Goal: Find specific page/section: Find specific page/section

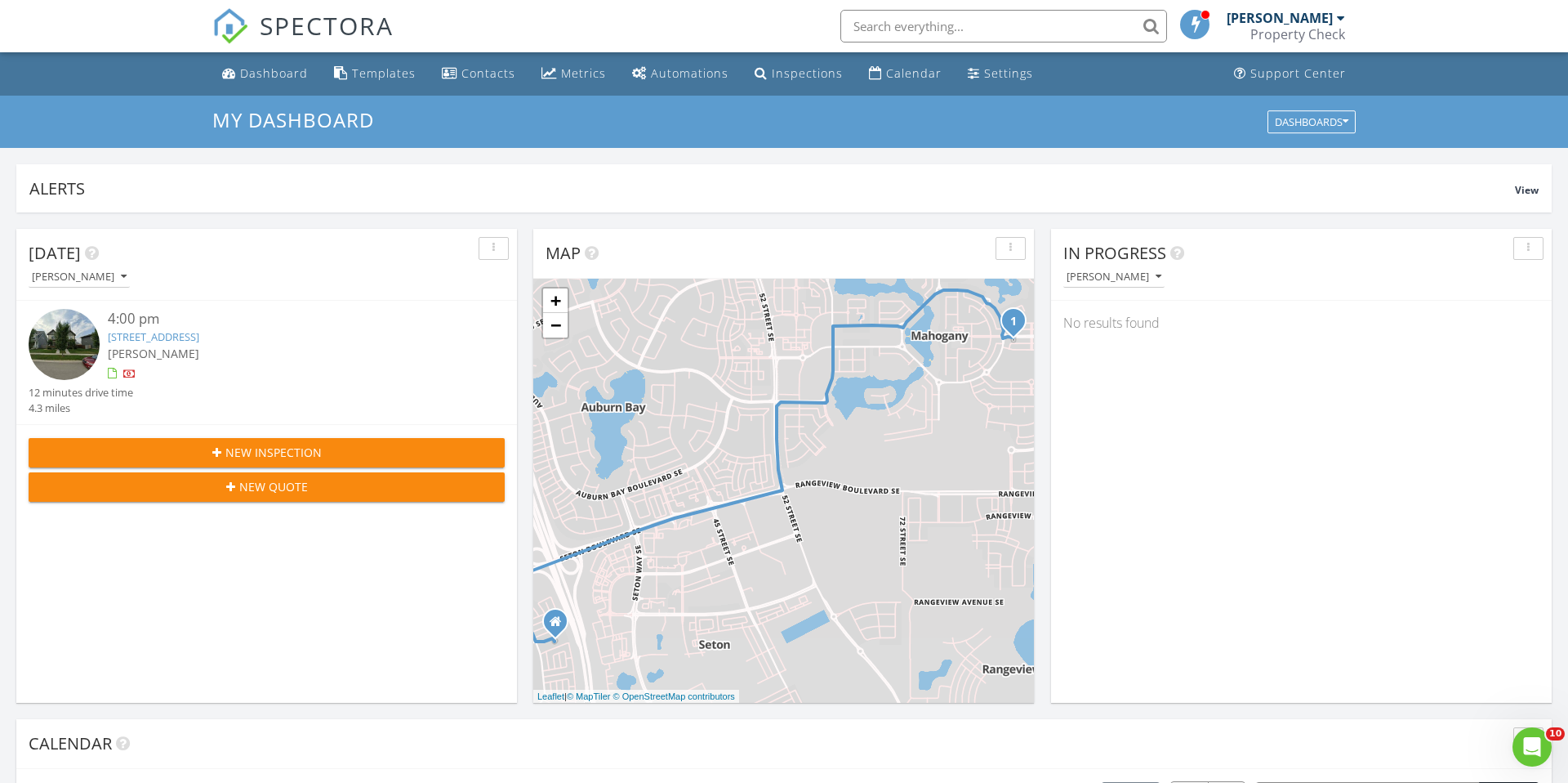
click at [199, 336] on link "[STREET_ADDRESS]" at bounding box center [153, 336] width 91 height 15
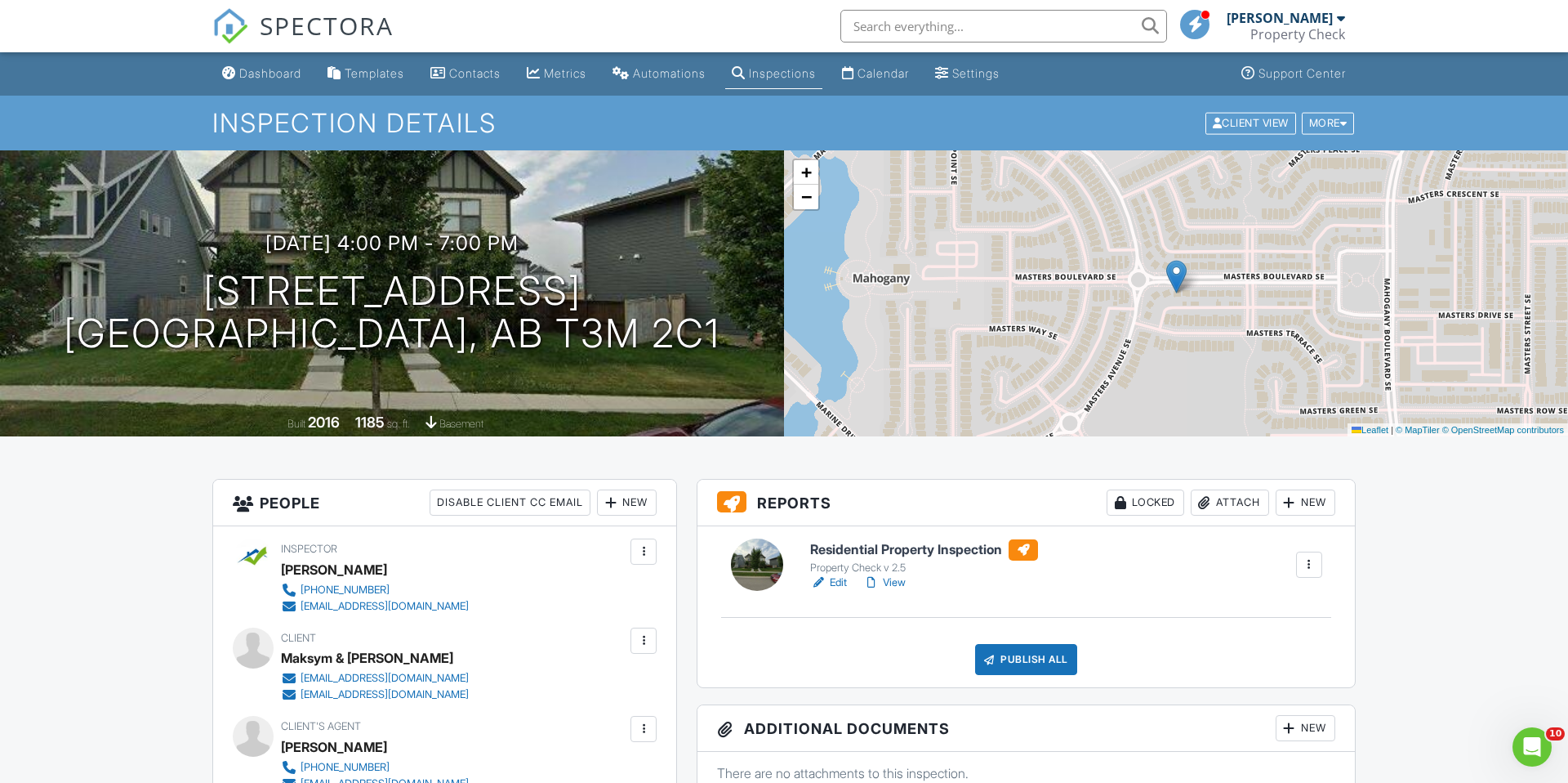
click at [919, 549] on h6 "Residential Property Inspection" at bounding box center [924, 549] width 228 height 21
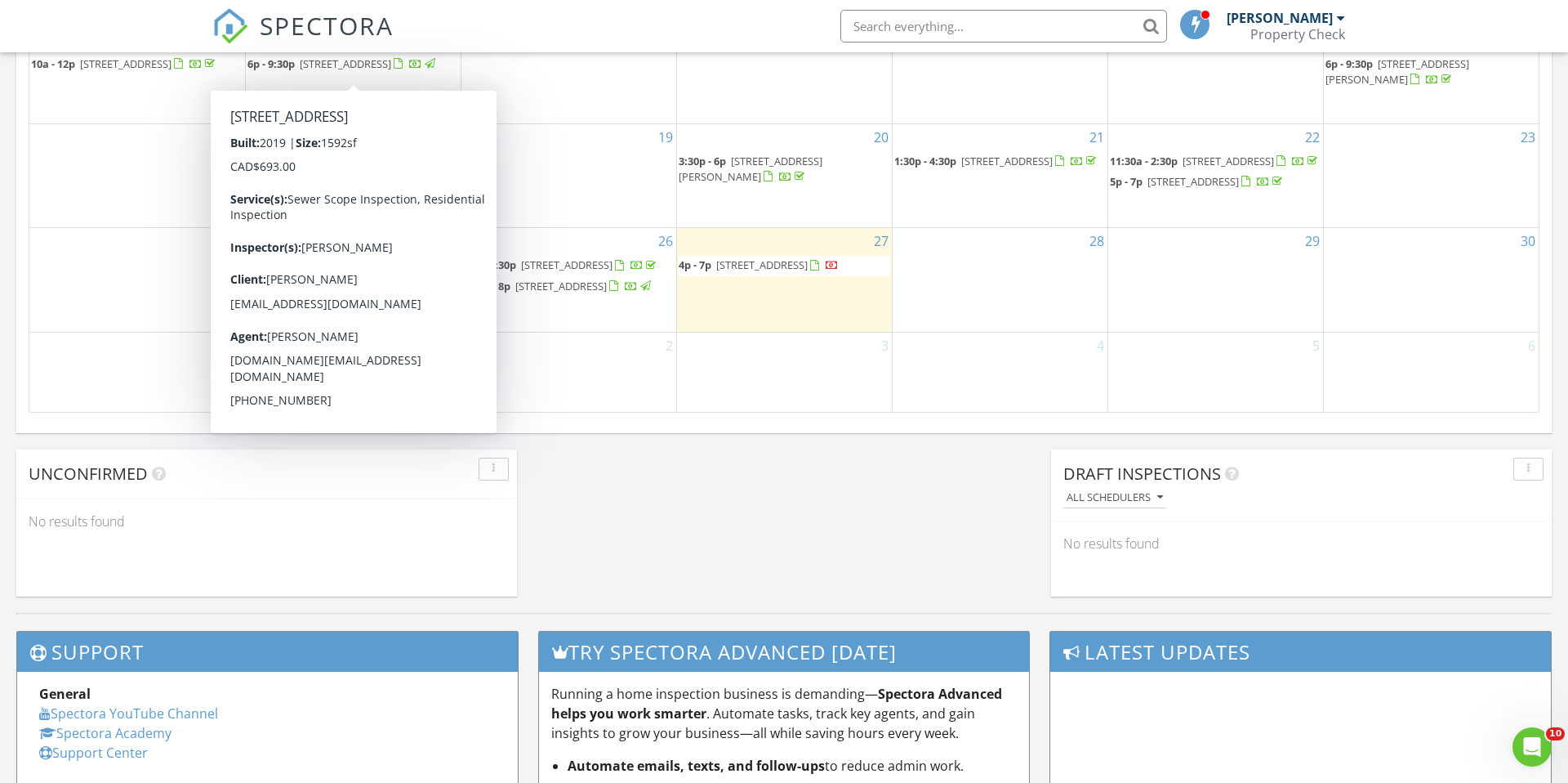
scroll to position [1091, 0]
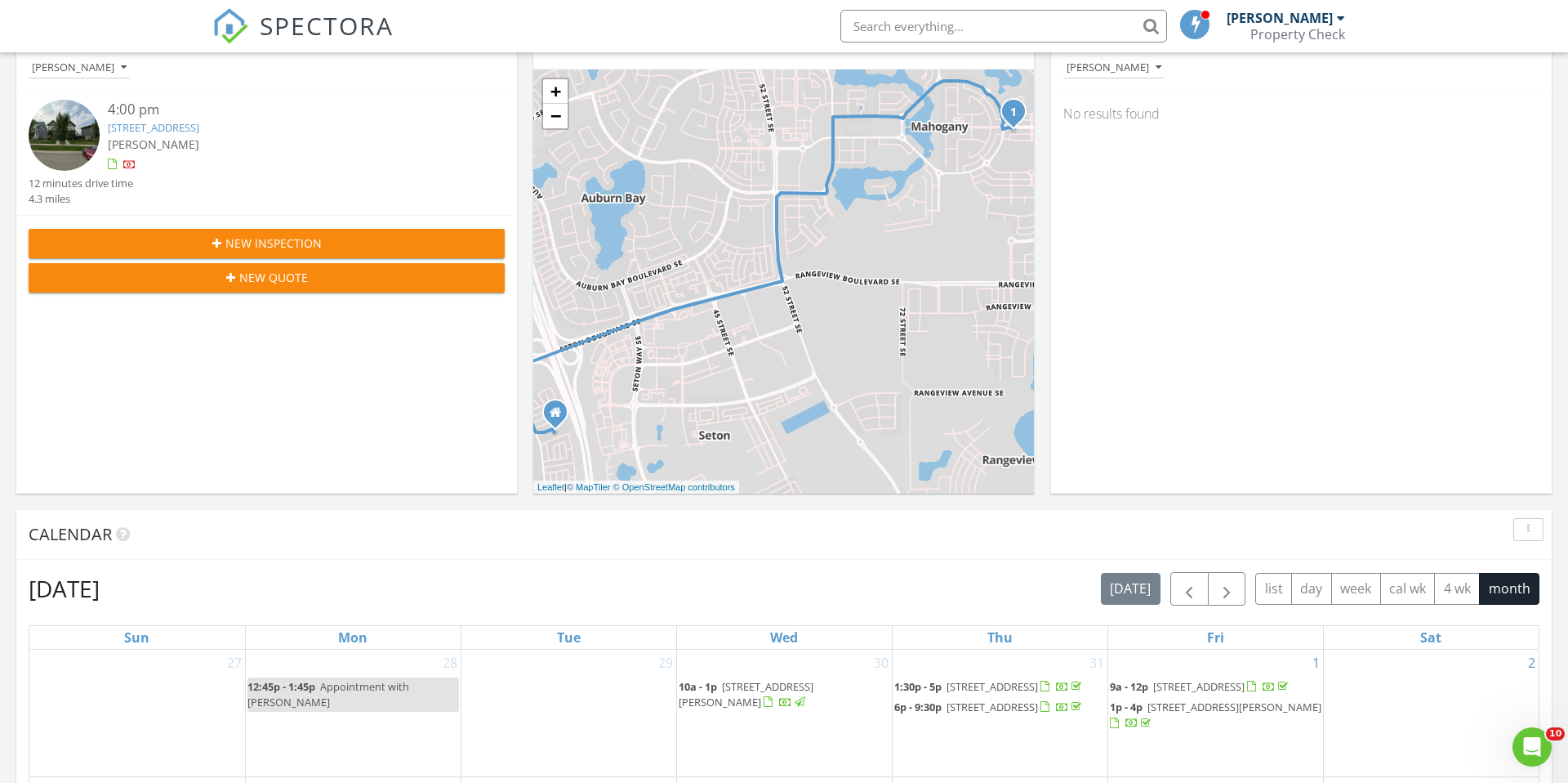
scroll to position [0, 0]
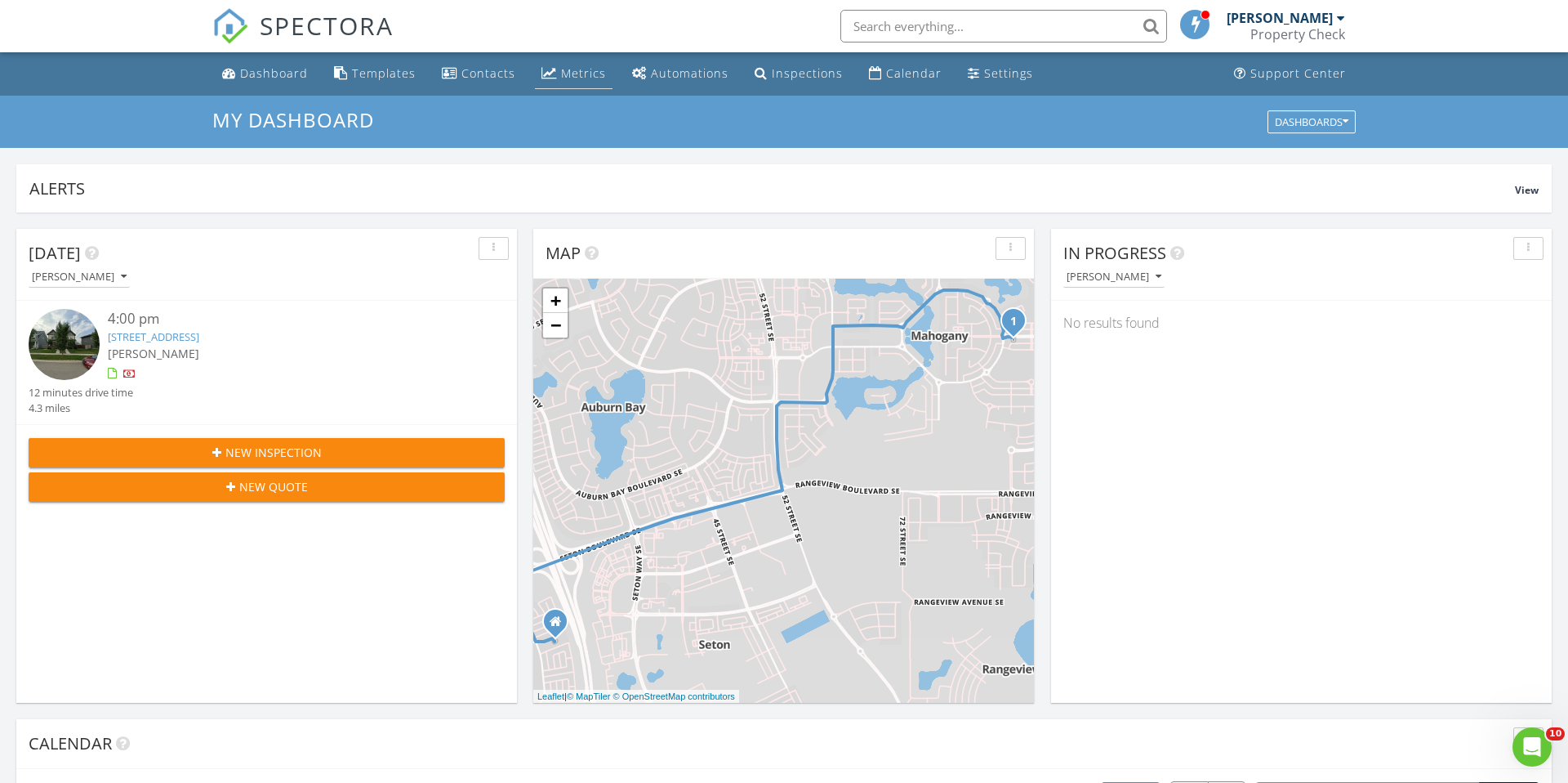
click at [578, 76] on div "Metrics" at bounding box center [583, 73] width 45 height 16
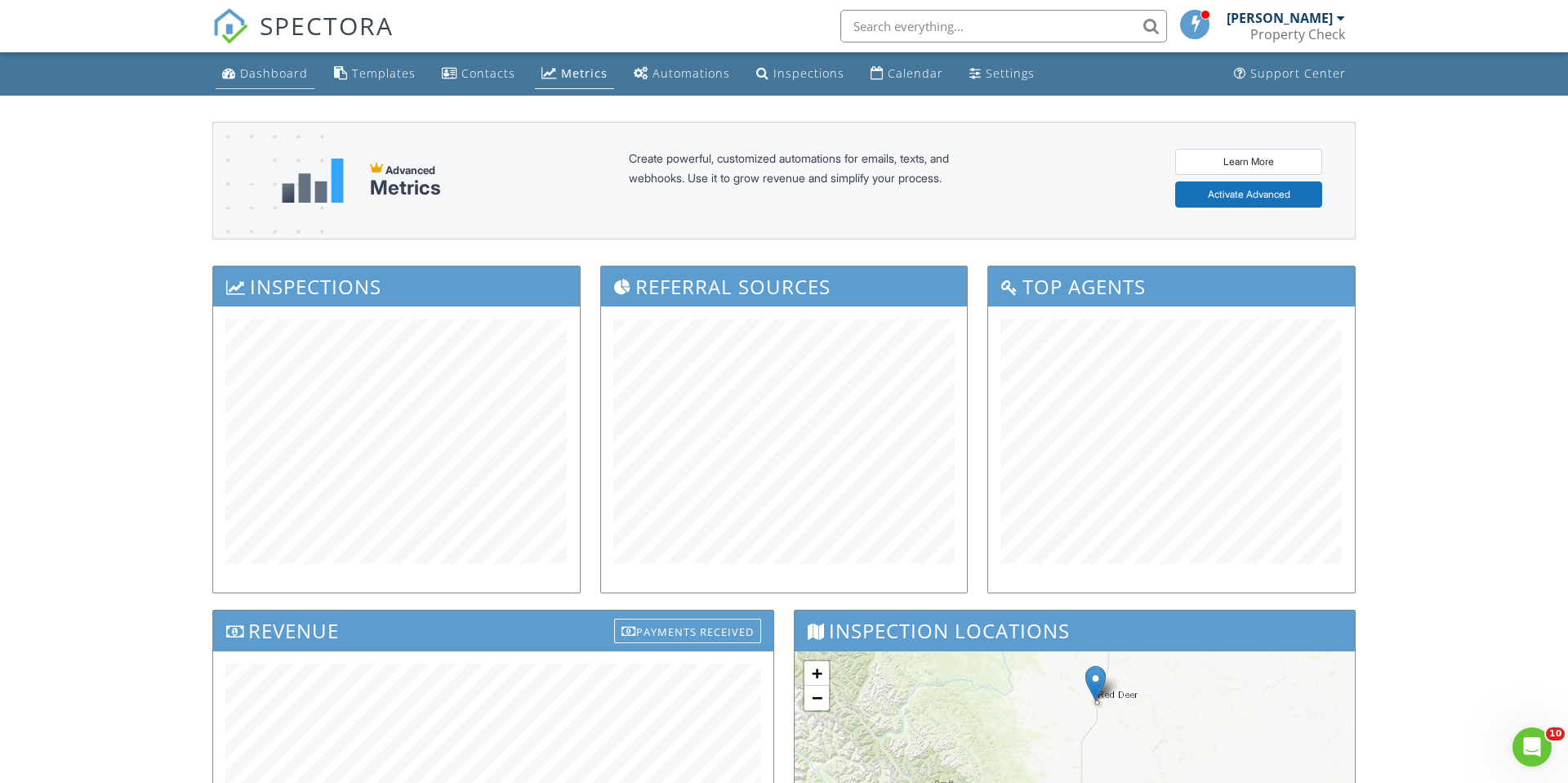
click at [274, 72] on div "Dashboard" at bounding box center [274, 73] width 68 height 16
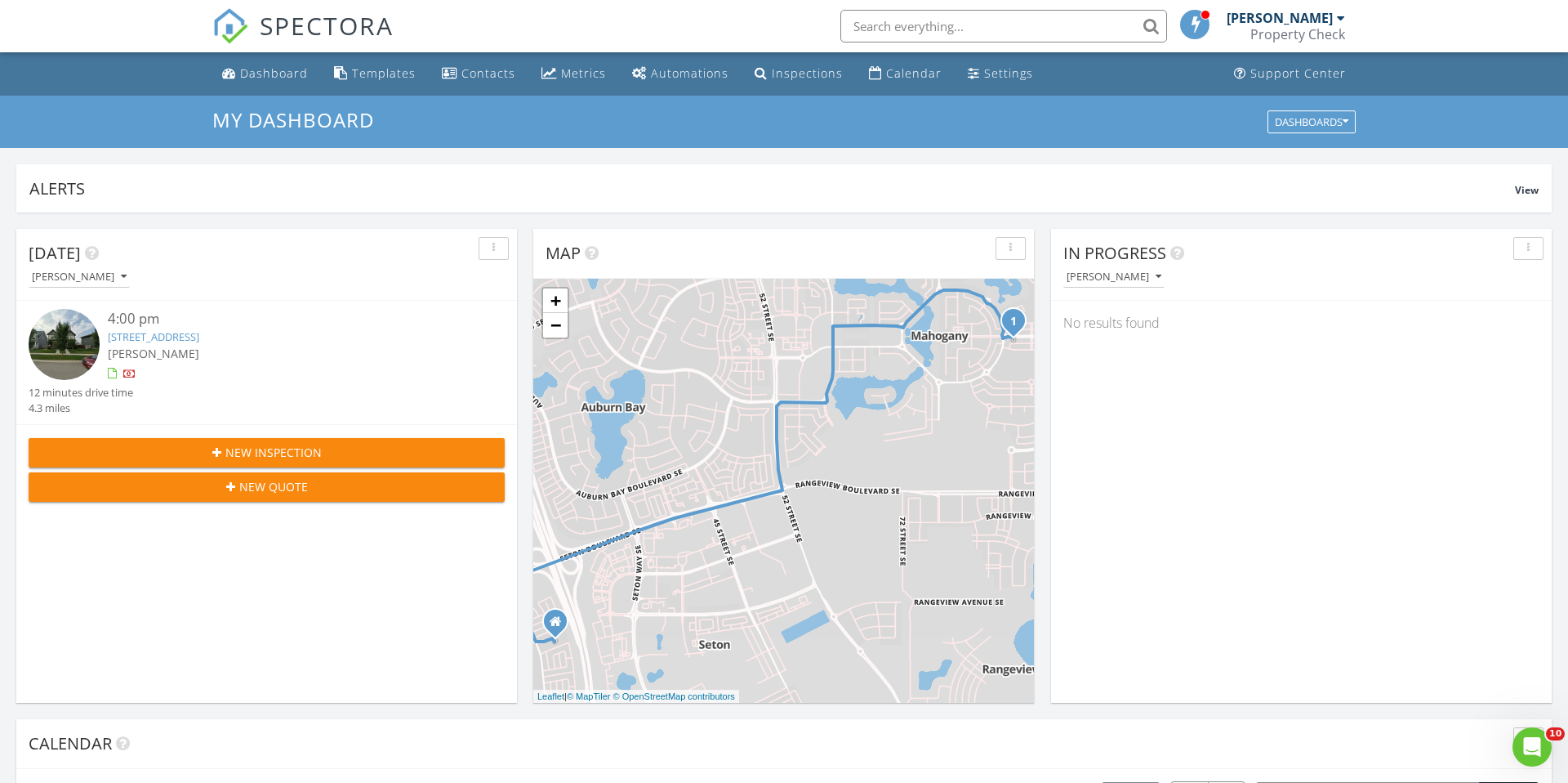
click at [194, 336] on link "8033 Masters Blvd SE, Calgary, AB T3M 2C1" at bounding box center [153, 336] width 91 height 15
